Goal: Browse casually: Explore the website without a specific task or goal

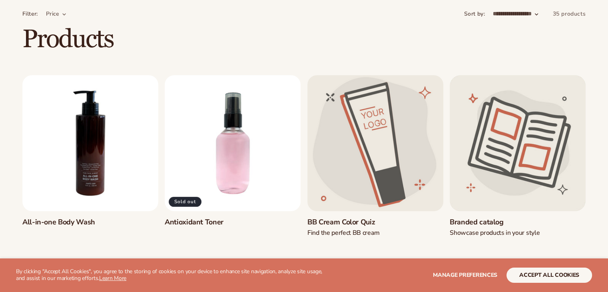
scroll to position [48, 0]
